Goal: Navigation & Orientation: Find specific page/section

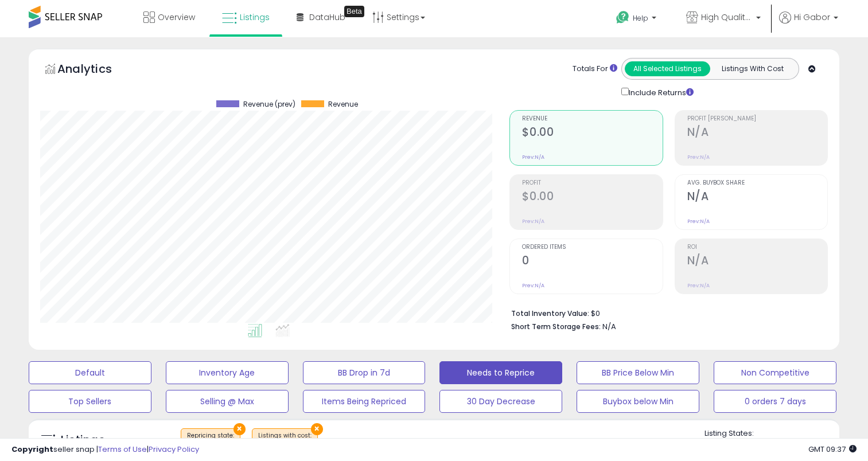
select select "**"
click at [171, 21] on span "Overview" at bounding box center [176, 16] width 37 height 11
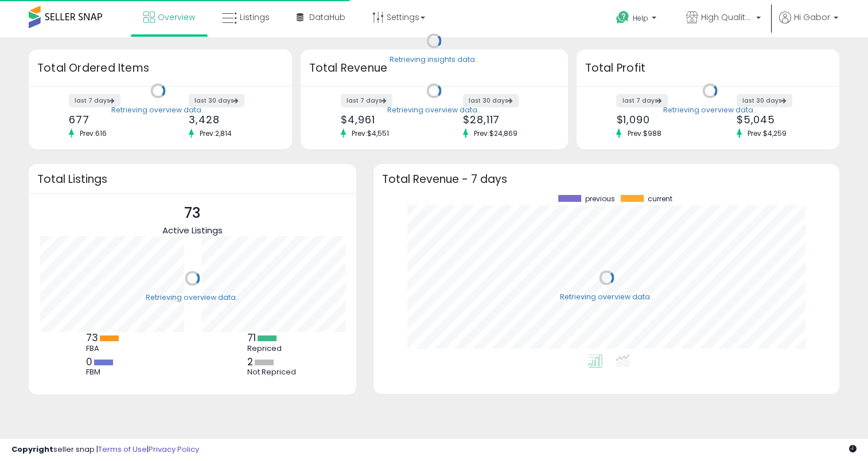
scroll to position [159, 442]
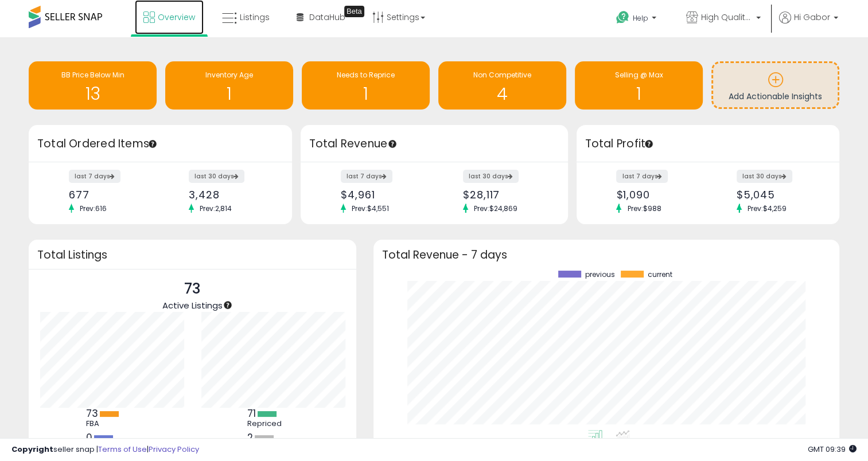
click at [192, 24] on link "Overview" at bounding box center [169, 17] width 69 height 34
